Goal: Task Accomplishment & Management: Complete application form

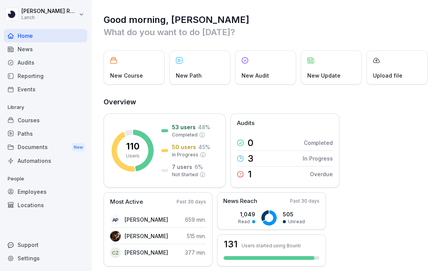
click at [50, 49] on div "News" at bounding box center [45, 48] width 83 height 13
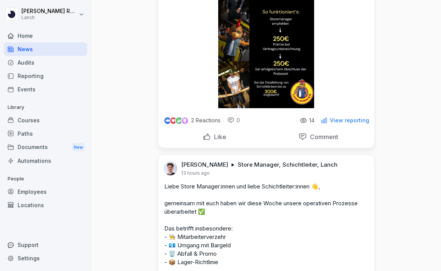
scroll to position [288, 0]
click at [201, 120] on p "2 Reactions" at bounding box center [205, 120] width 29 height 6
click at [167, 120] on img at bounding box center [167, 120] width 6 height 6
click at [340, 119] on p "View reporting" at bounding box center [349, 120] width 39 height 6
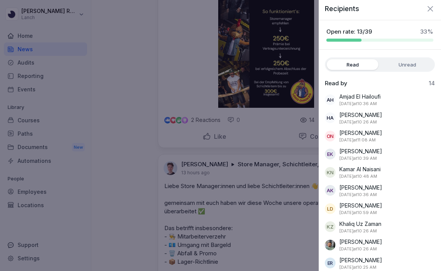
scroll to position [0, 0]
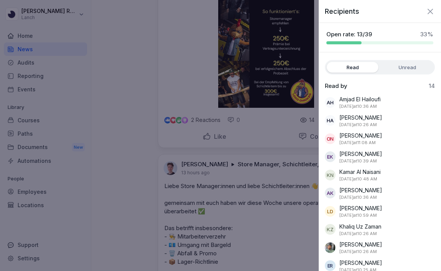
click at [432, 8] on icon "button" at bounding box center [430, 11] width 9 height 9
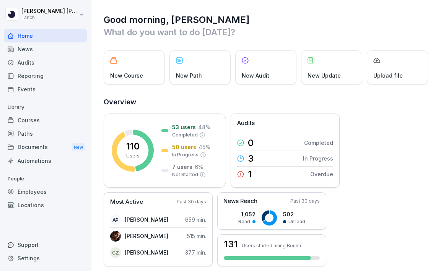
click at [40, 193] on div "Employees" at bounding box center [45, 191] width 83 height 13
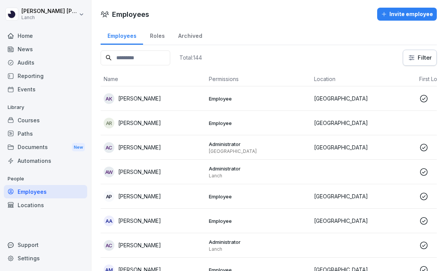
click at [132, 64] on input at bounding box center [136, 57] width 70 height 15
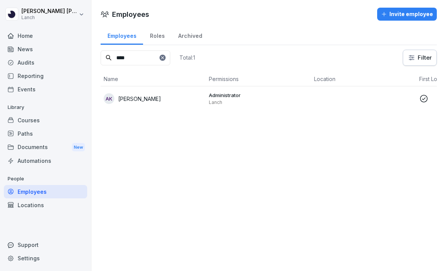
click at [132, 63] on input "****" at bounding box center [136, 57] width 70 height 15
type input "****"
click at [165, 59] on icon at bounding box center [162, 57] width 5 height 5
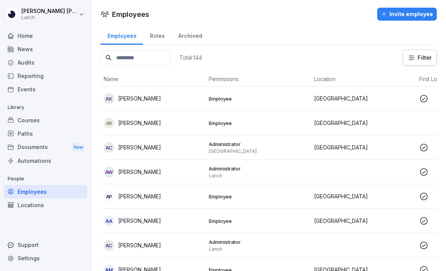
click at [402, 14] on div "Invite employee" at bounding box center [407, 14] width 52 height 8
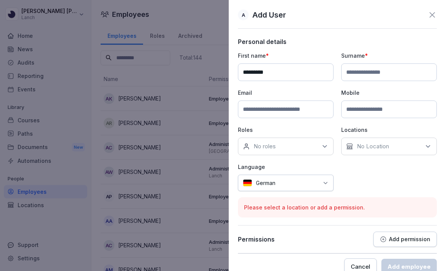
type input "*********"
type input "******"
type input "**********"
click at [357, 177] on div "**********" at bounding box center [337, 121] width 199 height 139
click at [298, 148] on div "No roles" at bounding box center [286, 147] width 96 height 18
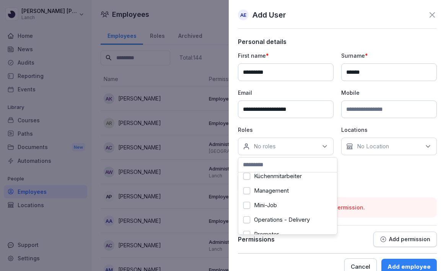
click at [293, 190] on div "Management" at bounding box center [287, 190] width 95 height 15
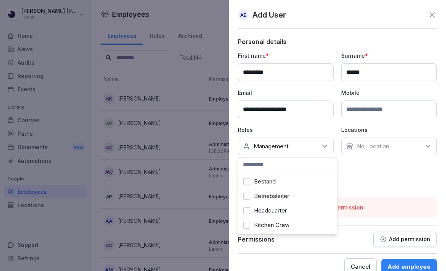
click at [384, 180] on div "**********" at bounding box center [337, 121] width 199 height 139
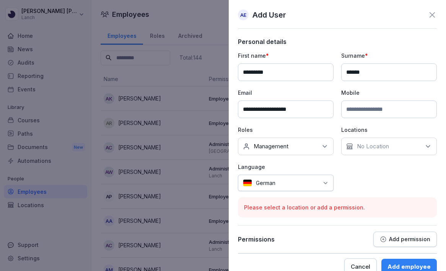
scroll to position [13, 0]
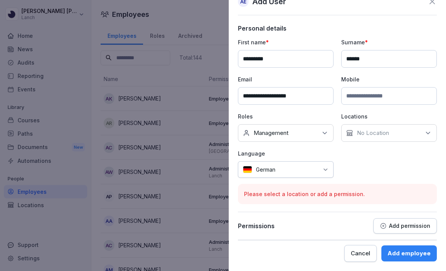
click at [374, 136] on p "No Location" at bounding box center [373, 133] width 32 height 8
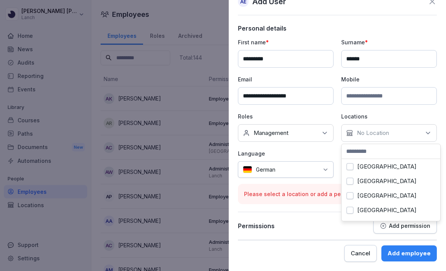
scroll to position [73, 0]
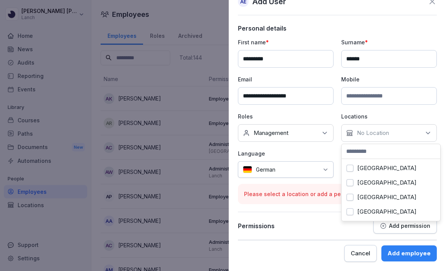
click at [321, 202] on div "Please select a location or add a permission." at bounding box center [337, 194] width 199 height 20
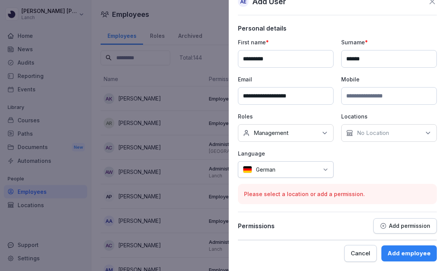
click at [366, 147] on div "**********" at bounding box center [337, 107] width 199 height 139
click at [366, 130] on p "No Location" at bounding box center [373, 133] width 32 height 8
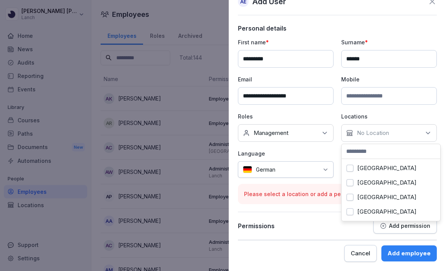
click at [349, 167] on button "Berlin" at bounding box center [349, 168] width 7 height 7
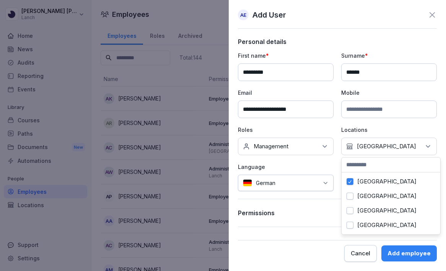
click at [352, 179] on button "Berlin" at bounding box center [349, 181] width 7 height 7
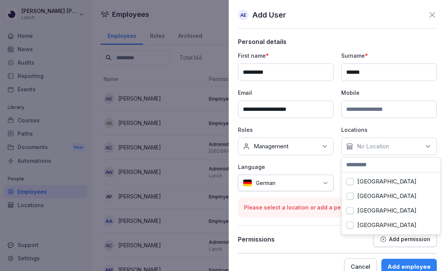
click at [352, 193] on button "Bremen" at bounding box center [349, 196] width 7 height 7
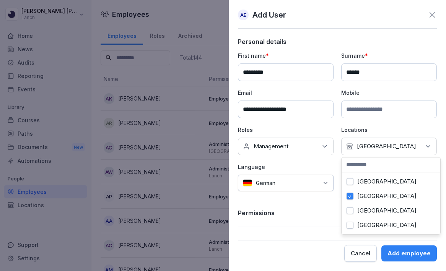
click at [351, 183] on button "Berlin" at bounding box center [349, 181] width 7 height 7
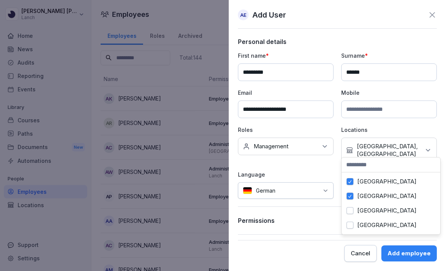
click at [353, 212] on button "Dortmund" at bounding box center [349, 210] width 7 height 7
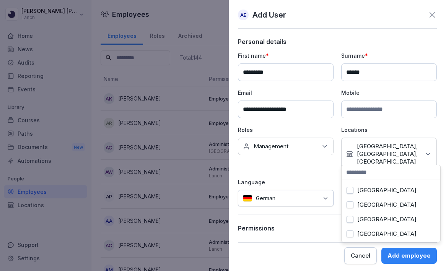
scroll to position [50, 0]
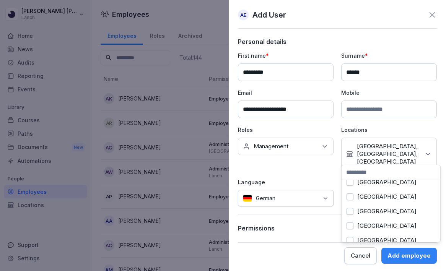
click at [368, 181] on label "Düsseldorf" at bounding box center [386, 182] width 59 height 7
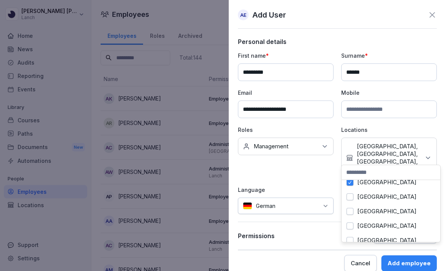
click at [365, 200] on label "Frankfurt" at bounding box center [386, 196] width 59 height 7
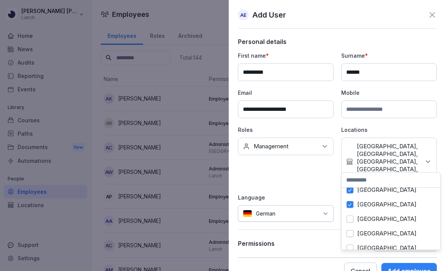
click at [363, 221] on label "[GEOGRAPHIC_DATA]" at bounding box center [386, 219] width 59 height 7
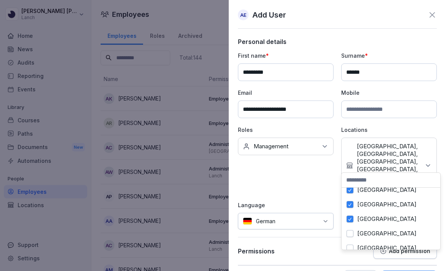
click at [359, 233] on label "[GEOGRAPHIC_DATA]" at bounding box center [386, 233] width 59 height 7
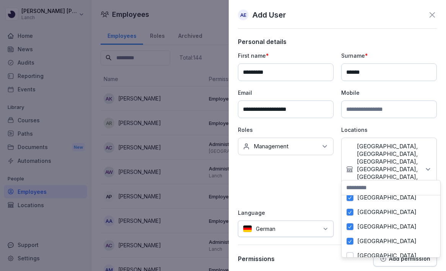
scroll to position [73, 0]
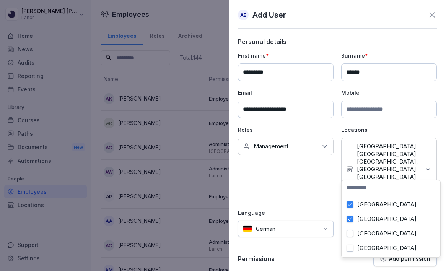
click at [362, 233] on label "Nürnberg" at bounding box center [386, 233] width 59 height 7
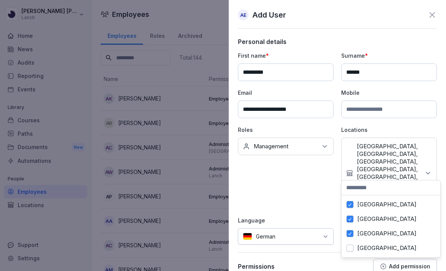
click at [363, 246] on label "Wuppertal" at bounding box center [386, 248] width 59 height 7
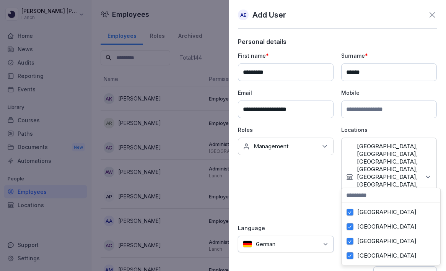
click at [313, 266] on div "Permissions Add permission" at bounding box center [337, 273] width 199 height 15
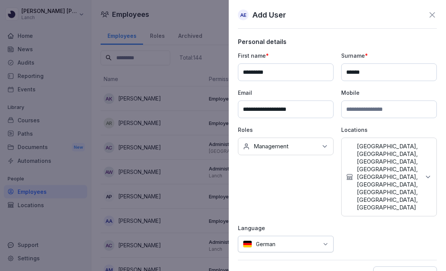
scroll to position [18, 0]
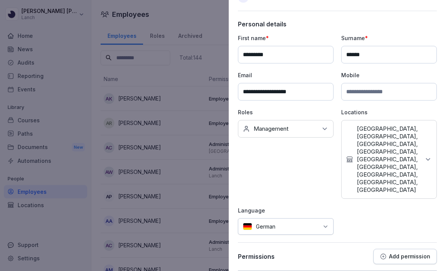
click at [395, 249] on button "Add permission" at bounding box center [404, 256] width 63 height 15
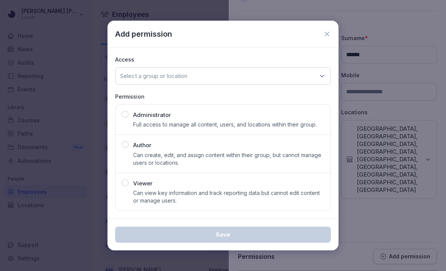
click at [207, 79] on div "Select a group or location" at bounding box center [223, 76] width 216 height 18
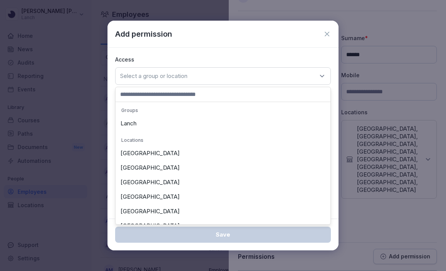
click at [178, 122] on div "Lanch" at bounding box center [222, 123] width 211 height 15
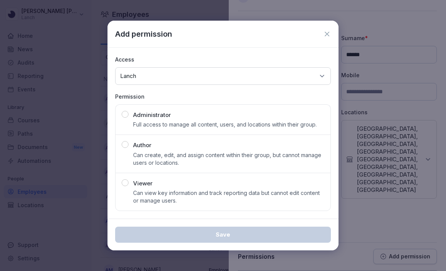
click at [195, 117] on div "Administrator Full access to manage all content, users, and locations within th…" at bounding box center [224, 120] width 183 height 18
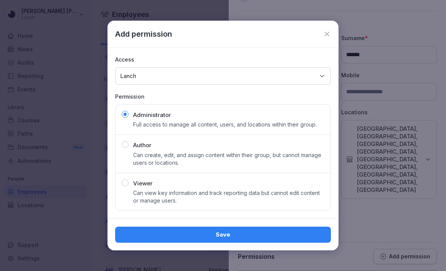
click at [218, 243] on div "Save" at bounding box center [222, 235] width 231 height 32
click at [215, 234] on div "Save" at bounding box center [222, 234] width 203 height 8
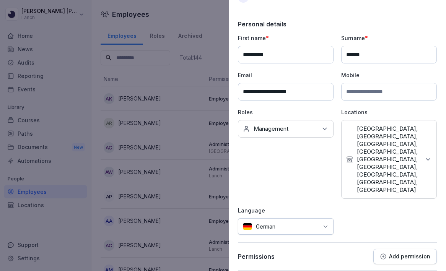
scroll to position [41, 0]
